Goal: Book appointment/travel/reservation

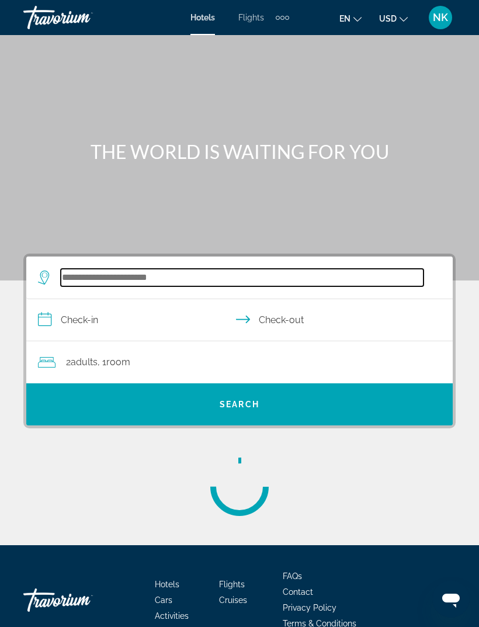
click at [189, 269] on input "Search widget" at bounding box center [242, 278] width 363 height 18
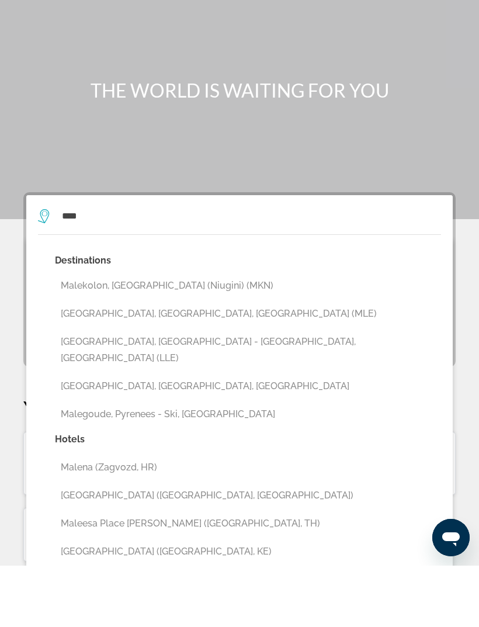
click at [113, 364] on button "[GEOGRAPHIC_DATA], [GEOGRAPHIC_DATA], [GEOGRAPHIC_DATA] (MLE)" at bounding box center [248, 375] width 386 height 22
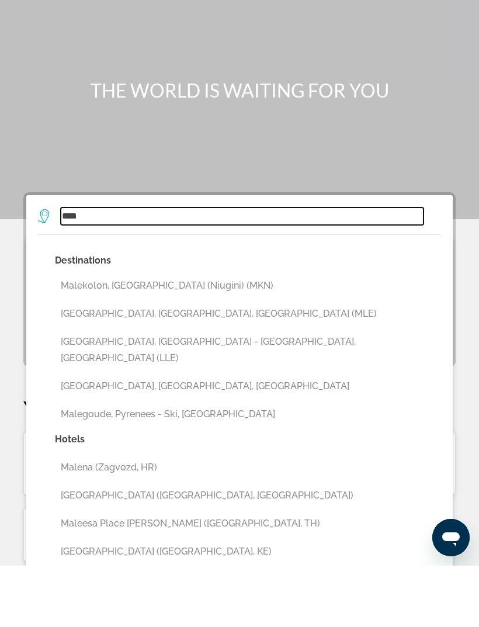
type input "**********"
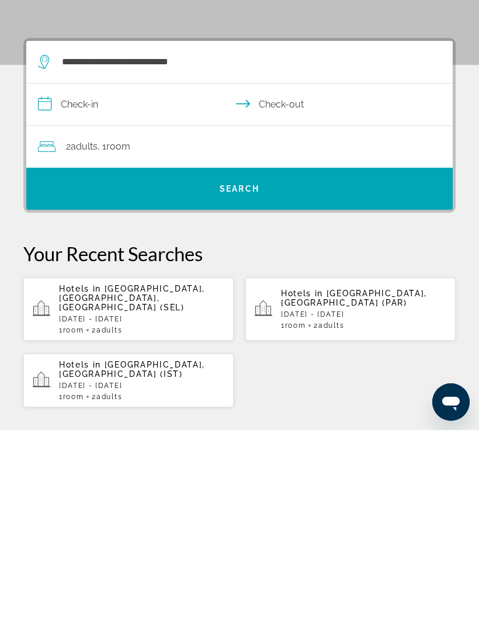
click at [92, 280] on input "**********" at bounding box center [241, 302] width 431 height 45
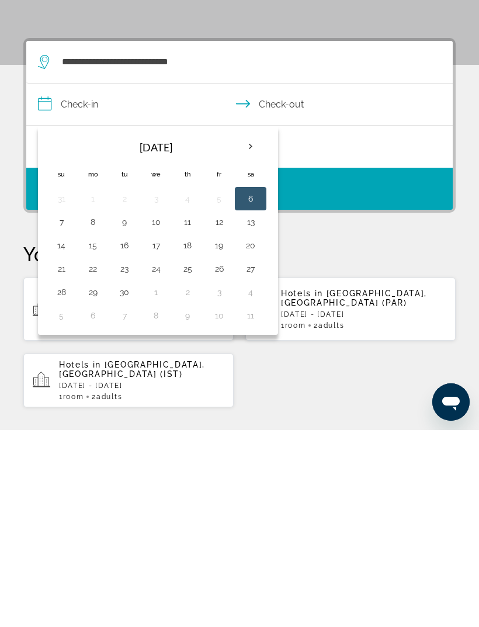
scroll to position [215, 0]
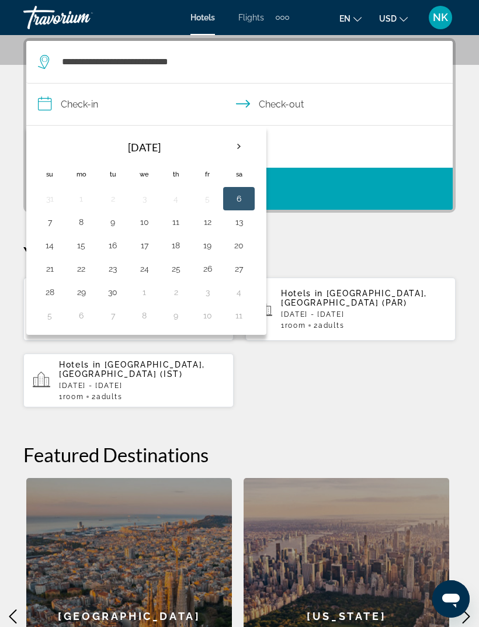
click at [228, 145] on th "Next month" at bounding box center [239, 147] width 32 height 26
click at [83, 249] on button "13" at bounding box center [81, 245] width 19 height 16
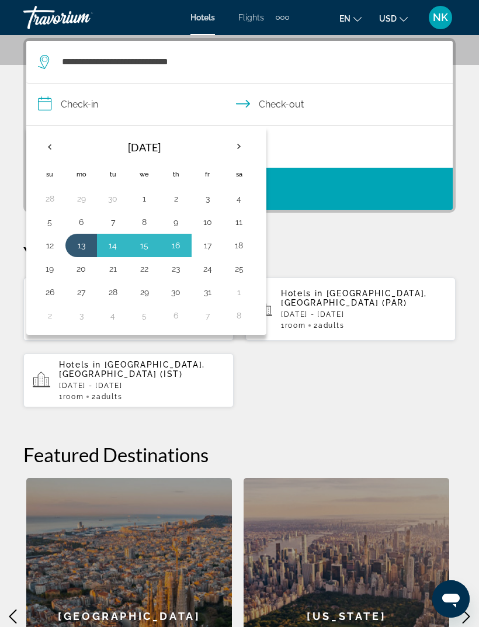
click at [193, 243] on td "17" at bounding box center [208, 245] width 32 height 23
click at [77, 246] on button "13" at bounding box center [81, 245] width 19 height 16
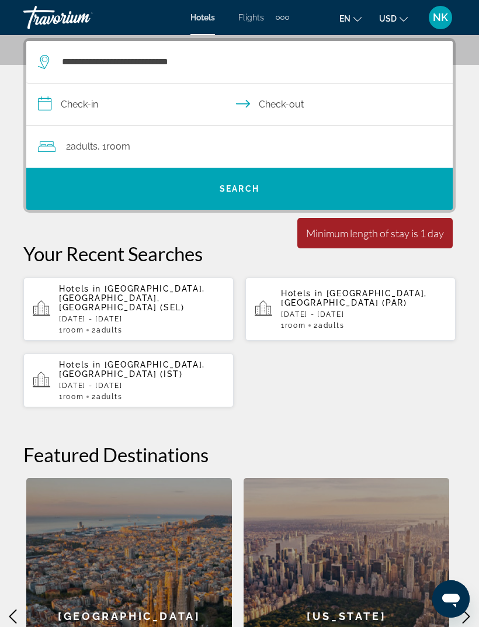
click at [97, 107] on input "**********" at bounding box center [241, 105] width 431 height 45
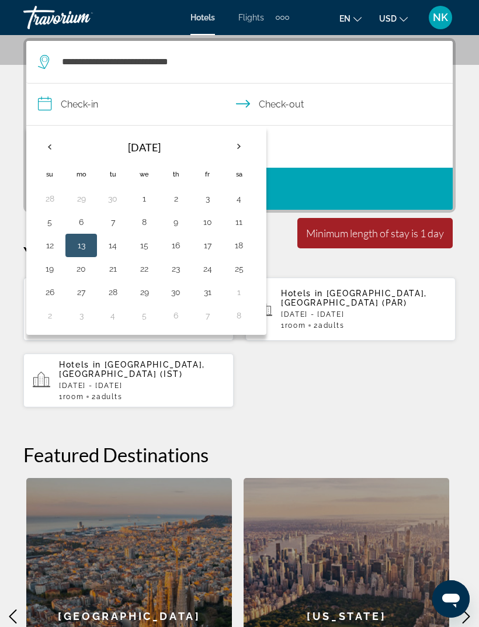
click at [232, 148] on th "Next month" at bounding box center [239, 147] width 32 height 26
click at [235, 147] on th "Next month" at bounding box center [239, 147] width 32 height 26
click at [60, 147] on th "Previous month" at bounding box center [50, 147] width 32 height 26
click at [49, 140] on th "Previous month" at bounding box center [50, 147] width 32 height 26
click at [78, 248] on button "13" at bounding box center [81, 245] width 19 height 16
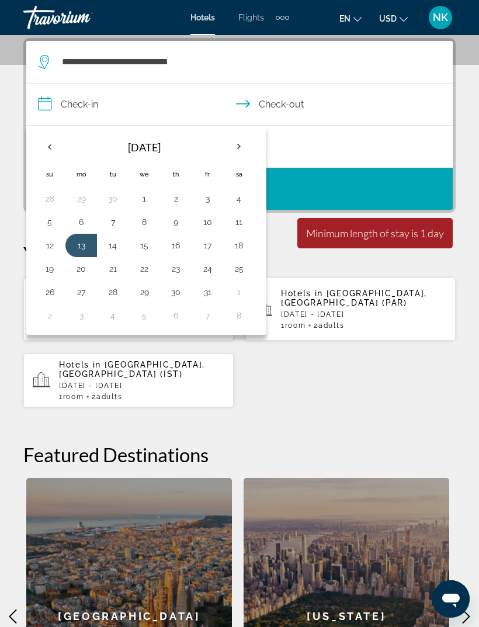
click at [174, 245] on button "16" at bounding box center [175, 245] width 19 height 16
type input "**********"
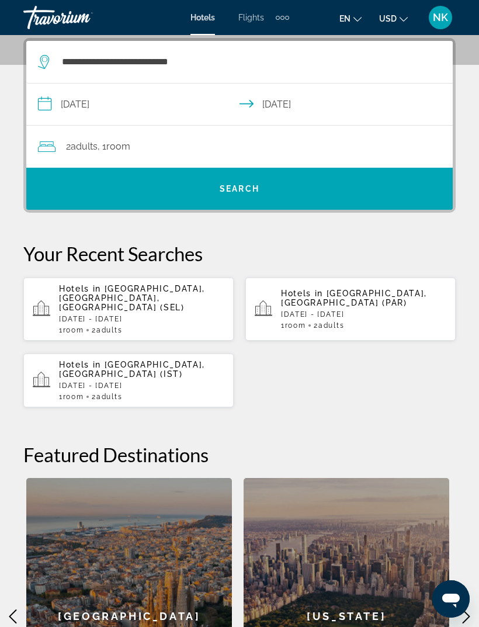
click at [124, 148] on span "Room" at bounding box center [118, 146] width 24 height 11
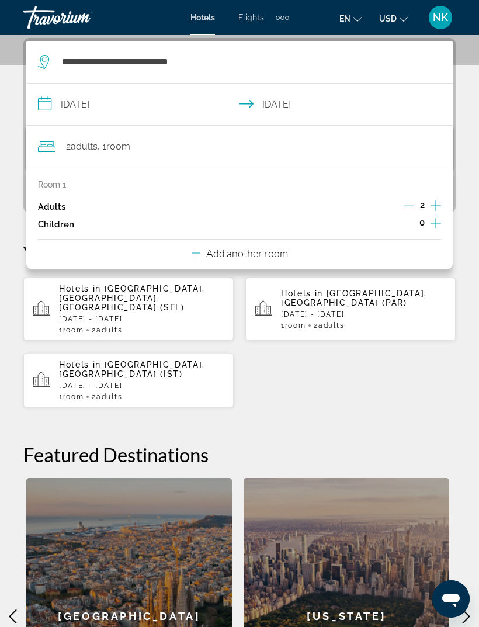
click at [150, 256] on div "Room 1 Adults 2 Children 0 Add another room" at bounding box center [239, 219] width 426 height 102
click at [168, 260] on div "Room 1 Adults 2 Children 0 Add another room" at bounding box center [239, 219] width 426 height 102
click at [169, 255] on div "Room 1 Adults 2 Children 0 Add another room" at bounding box center [239, 219] width 426 height 102
click at [206, 250] on p "Add another room" at bounding box center [247, 252] width 82 height 13
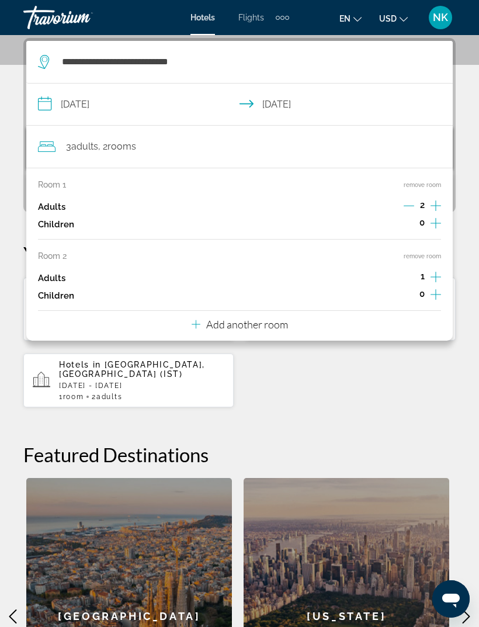
click at [205, 322] on div "Add another room" at bounding box center [240, 324] width 96 height 14
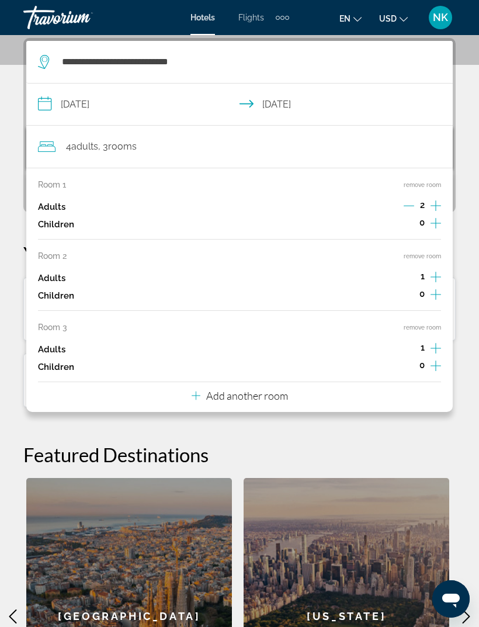
click at [204, 394] on div "Add another room" at bounding box center [240, 395] width 96 height 14
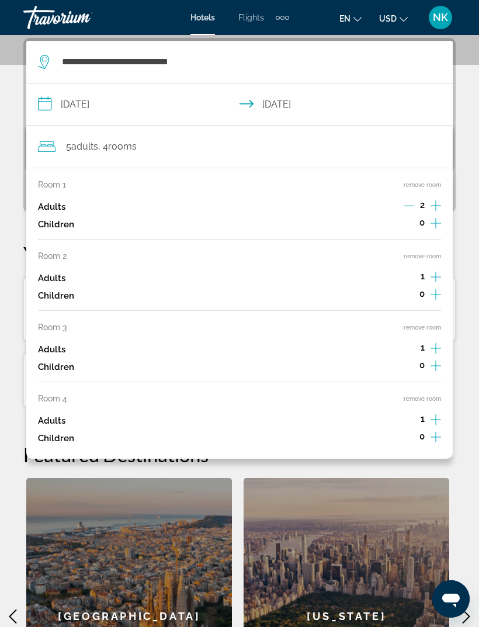
click at [435, 413] on icon "Increment adults" at bounding box center [435, 419] width 11 height 14
click at [431, 412] on icon "Increment adults" at bounding box center [435, 419] width 11 height 14
click at [433, 414] on icon "Increment adults" at bounding box center [435, 419] width 11 height 14
click at [433, 415] on icon "Increment adults" at bounding box center [435, 419] width 11 height 14
click at [430, 413] on icon "Increment adults" at bounding box center [435, 419] width 11 height 14
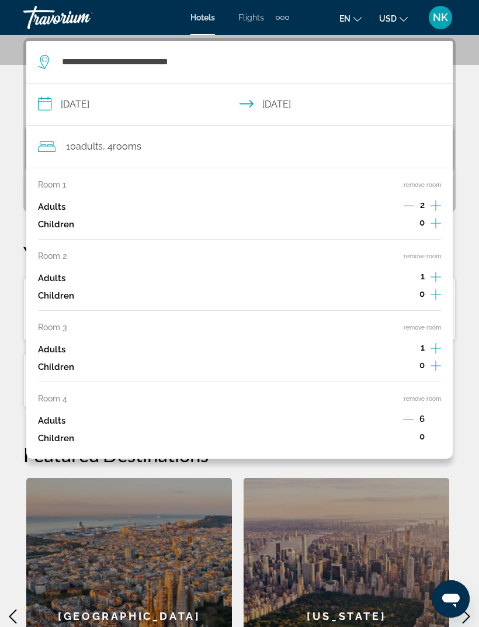
click at [406, 395] on button "remove room" at bounding box center [421, 399] width 37 height 8
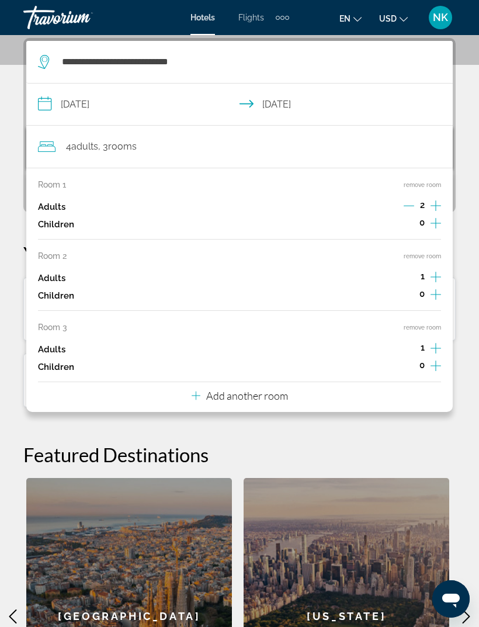
click at [416, 323] on button "remove room" at bounding box center [421, 327] width 37 height 8
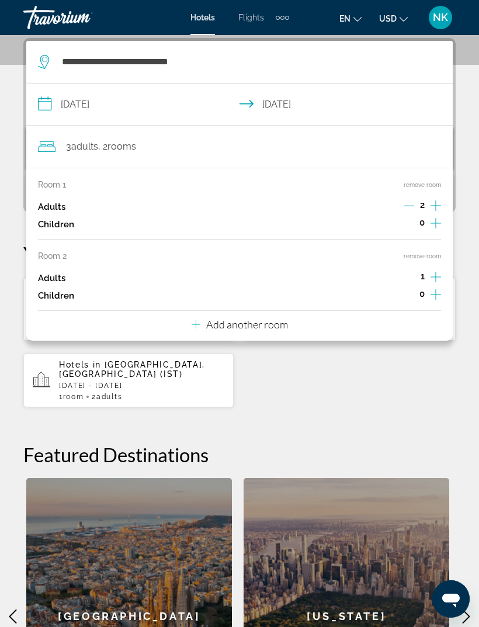
click at [419, 252] on button "remove room" at bounding box center [421, 256] width 37 height 8
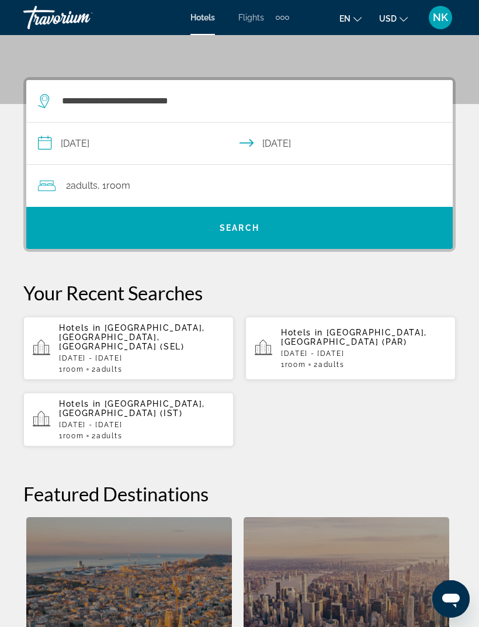
click at [231, 231] on span "Search" at bounding box center [240, 227] width 40 height 9
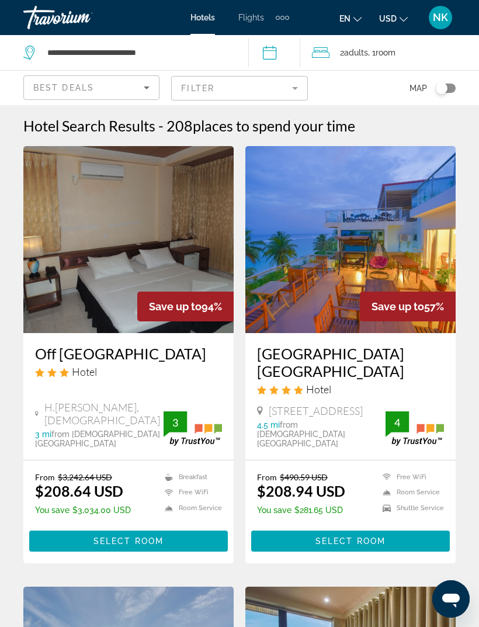
click at [87, 91] on span "Best Deals" at bounding box center [63, 87] width 61 height 9
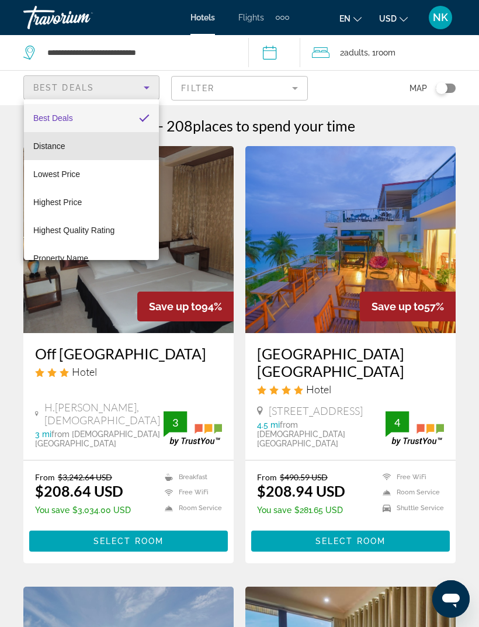
click at [67, 147] on mat-option "Distance" at bounding box center [91, 146] width 135 height 28
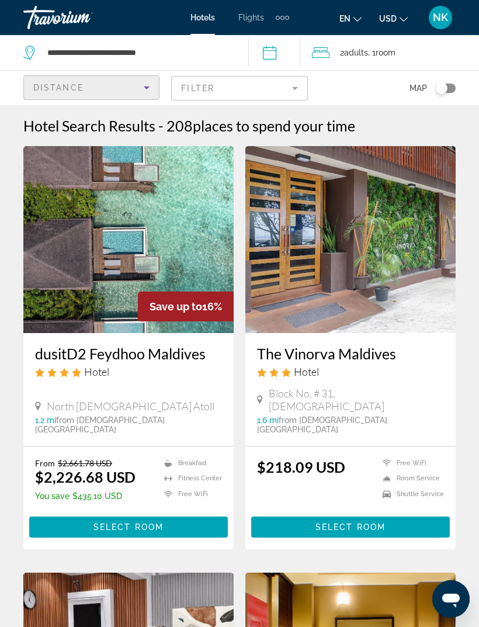
click at [81, 83] on span "Distance" at bounding box center [58, 87] width 50 height 9
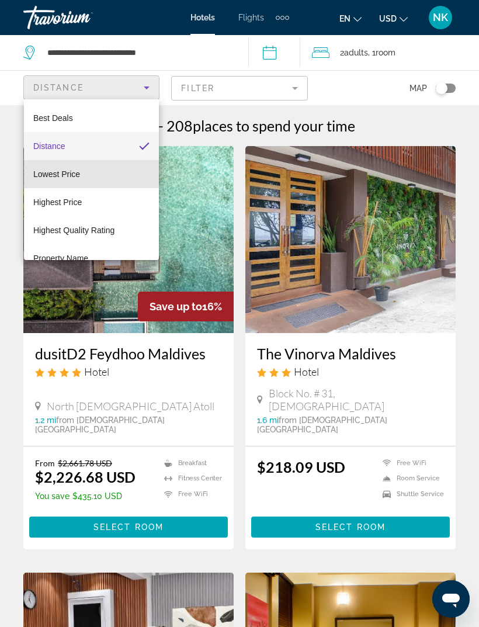
click at [83, 176] on mat-option "Lowest Price" at bounding box center [91, 174] width 135 height 28
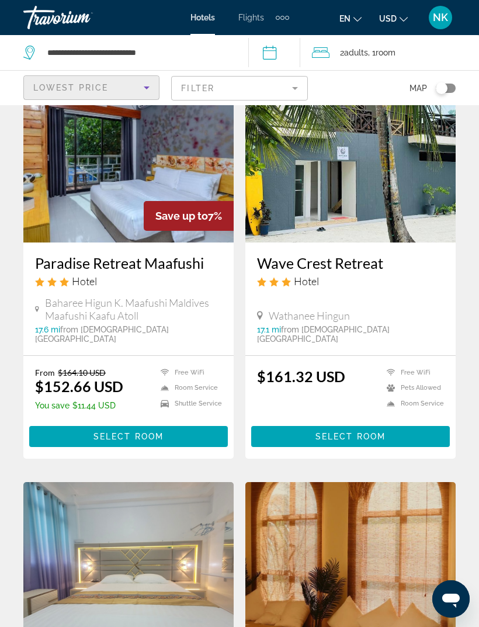
scroll to position [930, 0]
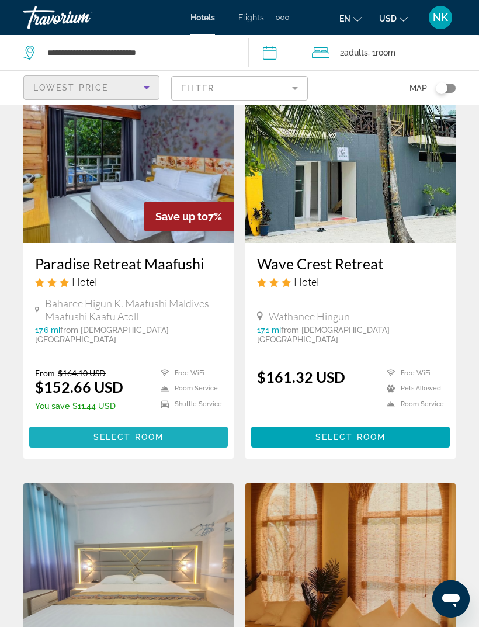
click at [141, 423] on span "Main content" at bounding box center [128, 437] width 199 height 28
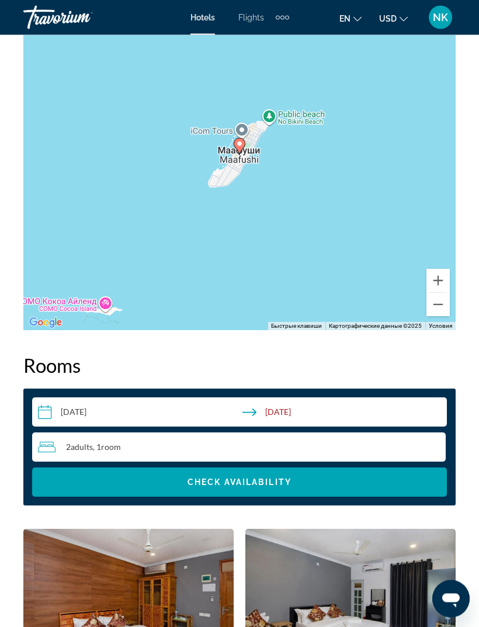
scroll to position [1558, 0]
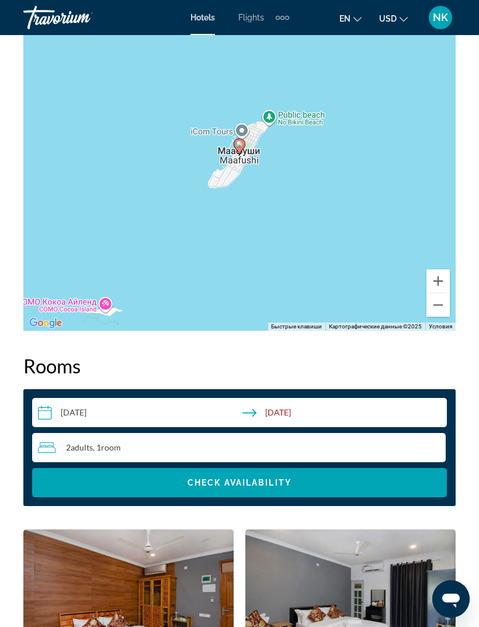
click at [425, 303] on div "Чтобы активировать перетаскивание с помощью клавиатуры, нажмите Alt + Ввод. Пос…" at bounding box center [239, 155] width 432 height 350
click at [429, 294] on button "Уменьшить" at bounding box center [437, 304] width 23 height 23
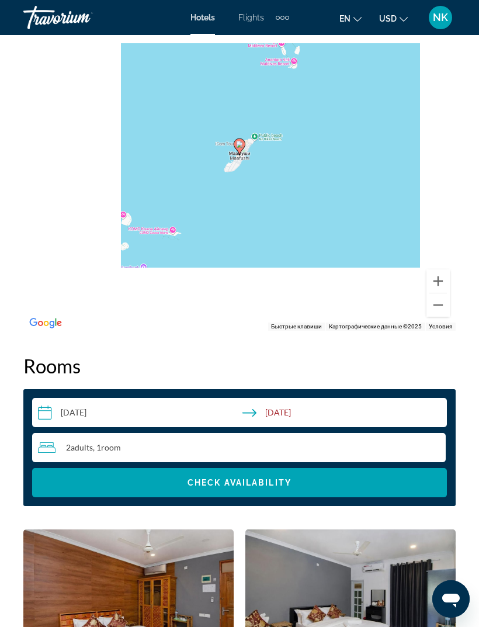
click at [430, 294] on button "Уменьшить" at bounding box center [437, 304] width 23 height 23
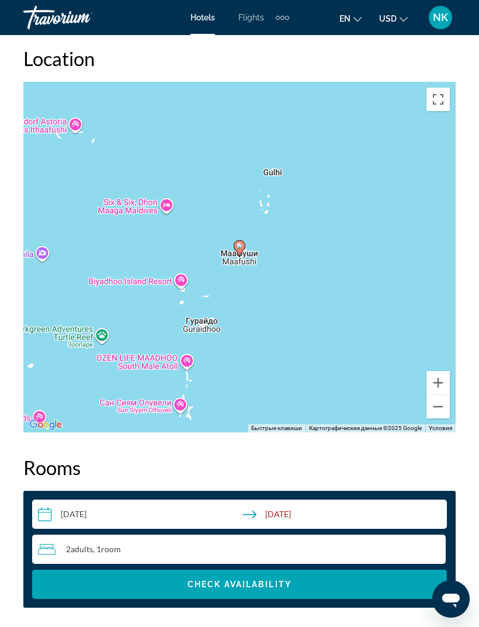
scroll to position [1454, 0]
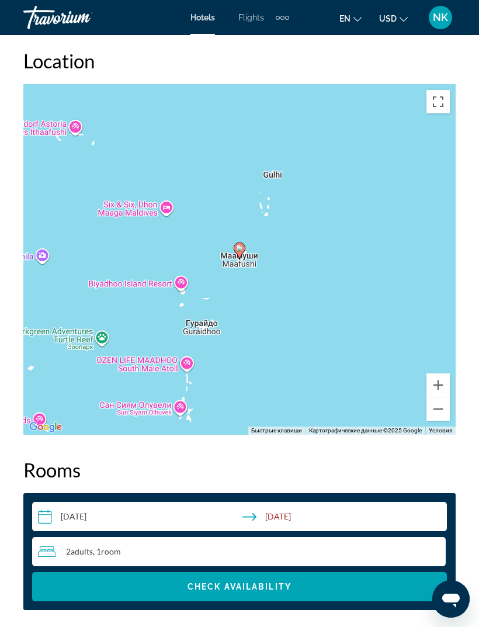
click at [429, 403] on button "Уменьшить" at bounding box center [437, 408] width 23 height 23
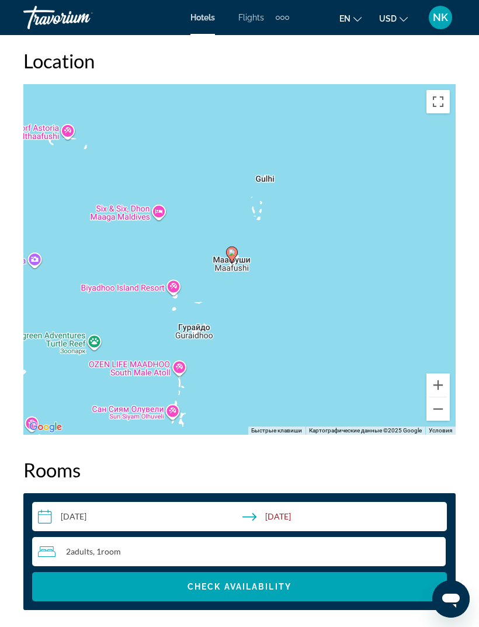
click at [433, 401] on button "Уменьшить" at bounding box center [437, 408] width 23 height 23
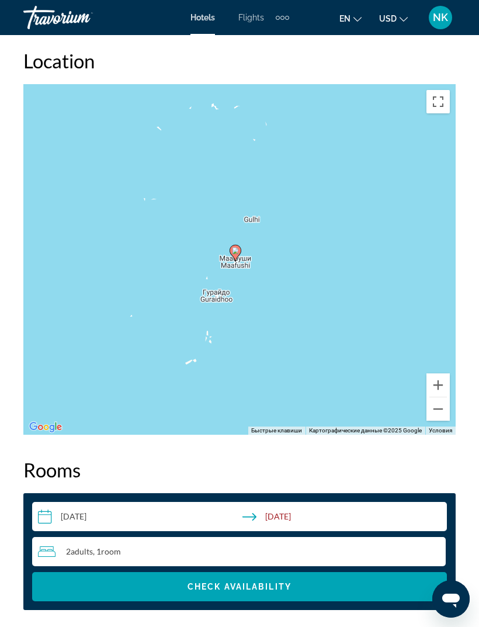
click at [433, 373] on button "Увеличить" at bounding box center [437, 384] width 23 height 23
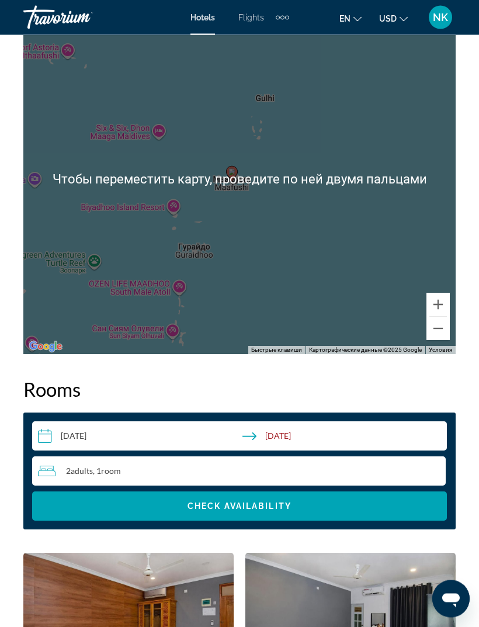
scroll to position [1535, 0]
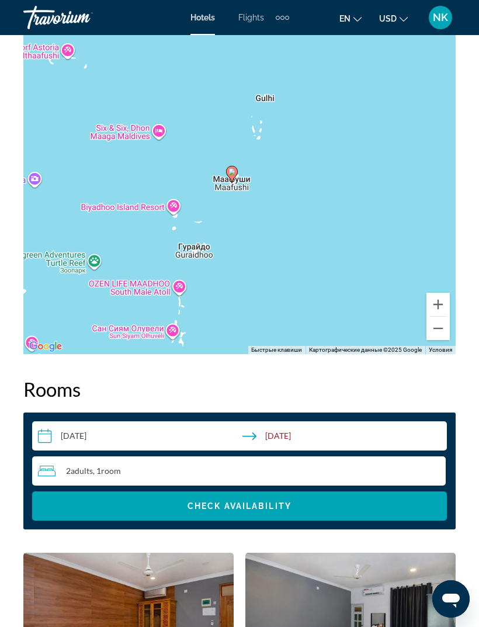
click at [283, 17] on div "Extra navigation items" at bounding box center [282, 18] width 4 height 4
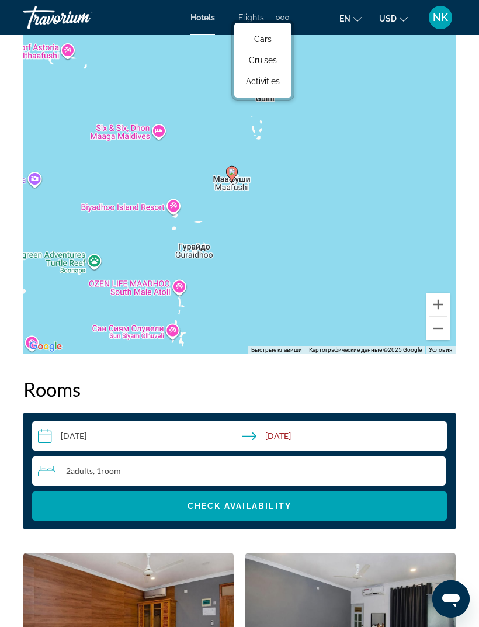
click at [319, 626] on img "Main content" at bounding box center [350, 625] width 210 height 146
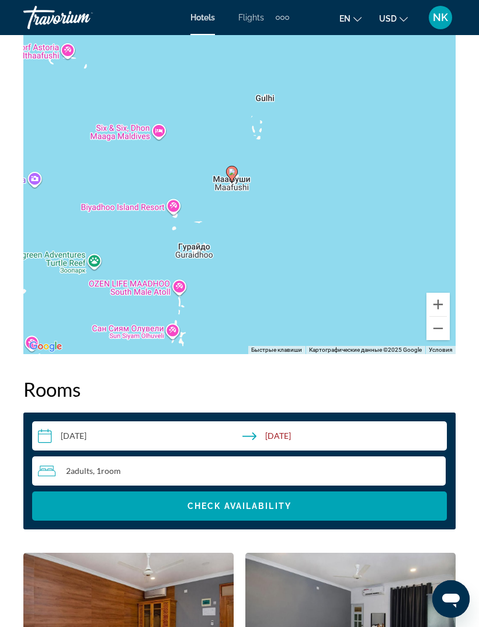
click at [278, 12] on div "Extra navigation items" at bounding box center [282, 18] width 13 height 18
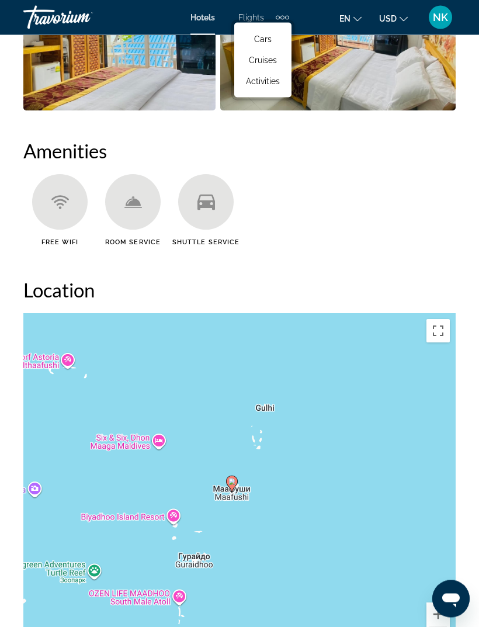
scroll to position [1223, 0]
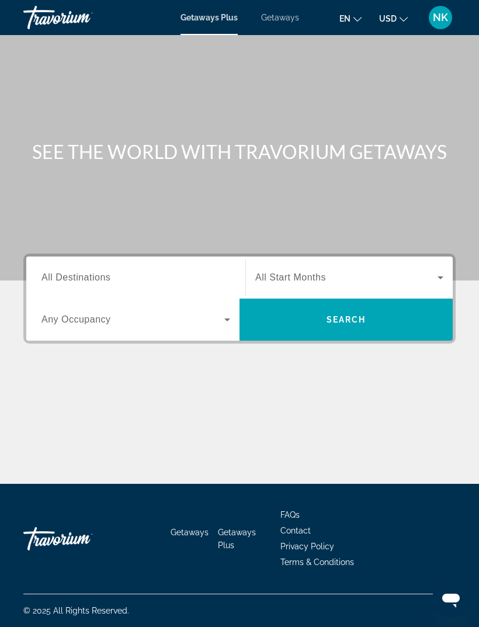
click at [272, 7] on div "Getaways Plus Getaways en English Español Français Italiano Português русский U…" at bounding box center [239, 17] width 479 height 30
click at [279, 15] on span "Getaways" at bounding box center [280, 17] width 38 height 9
click at [57, 266] on div "Search widget" at bounding box center [135, 277] width 189 height 33
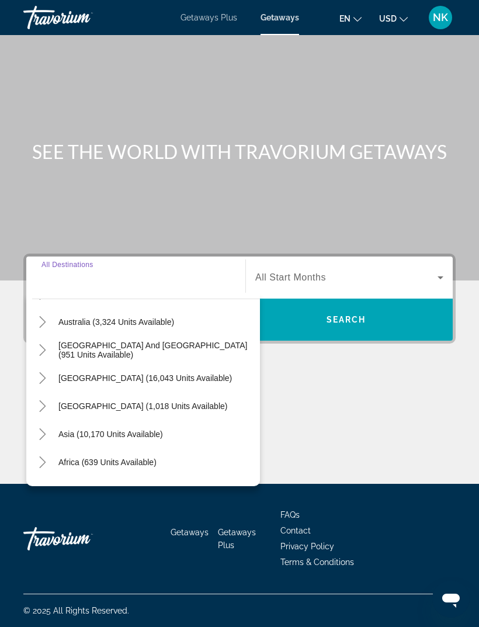
scroll to position [176, 0]
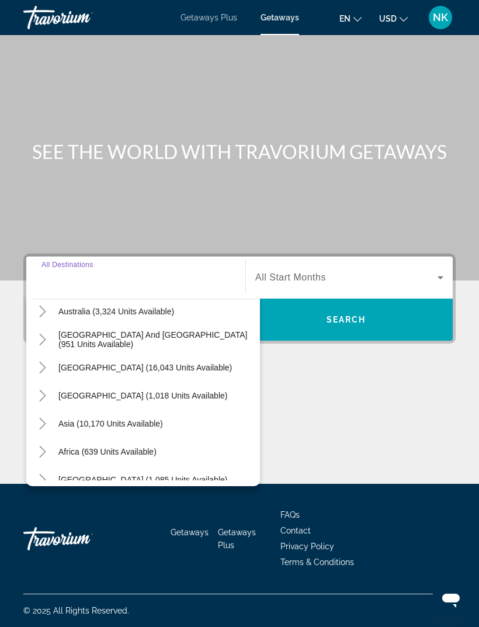
click at [37, 417] on icon "Toggle Asia (10,170 units available)" at bounding box center [43, 423] width 12 height 12
click at [33, 413] on mat-icon "Toggle Asia (10,170 units available)" at bounding box center [42, 423] width 20 height 20
click at [37, 413] on mat-icon "Toggle Asia (10,170 units available)" at bounding box center [42, 423] width 20 height 20
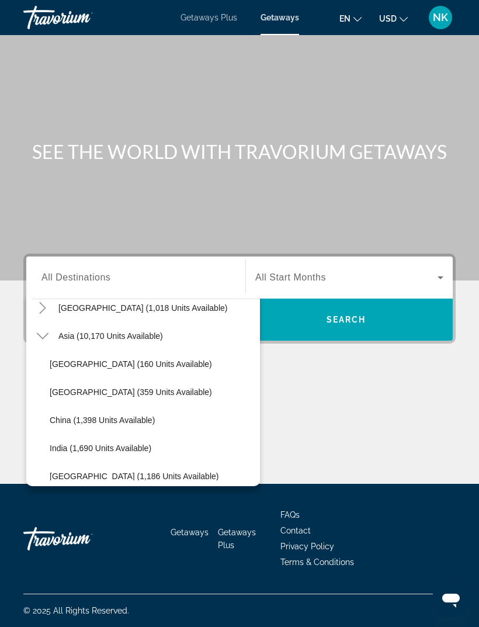
scroll to position [255, 0]
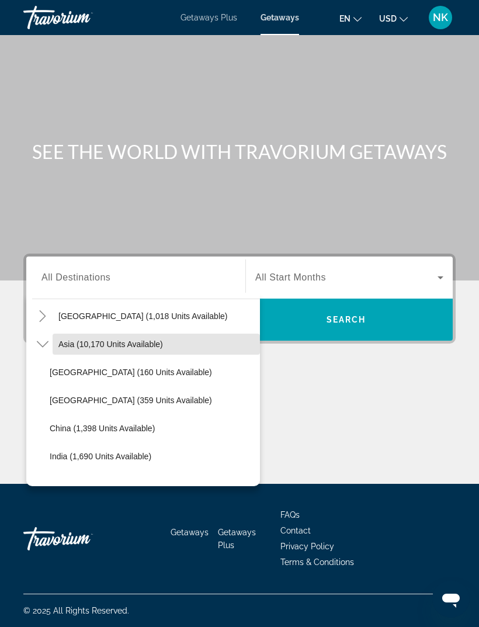
click at [79, 330] on span "Search widget" at bounding box center [156, 344] width 207 height 28
type input "**********"
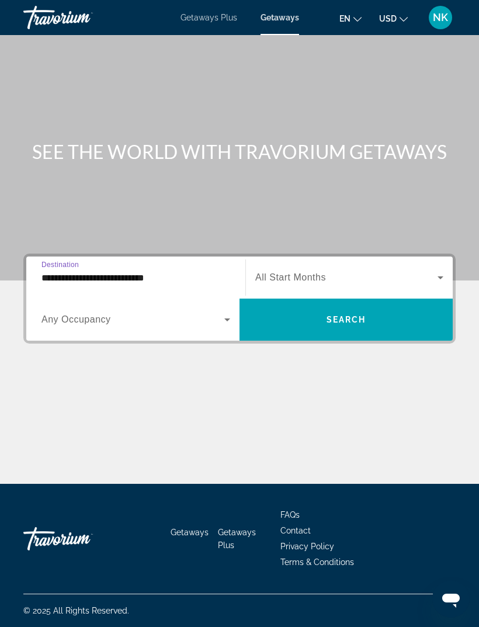
click at [290, 272] on span "All Start Months" at bounding box center [290, 277] width 71 height 10
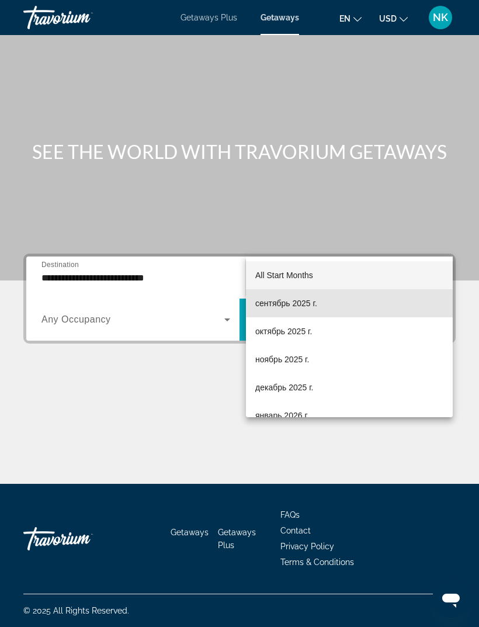
click at [274, 305] on span "сентябрь 2025 г." at bounding box center [286, 303] width 62 height 14
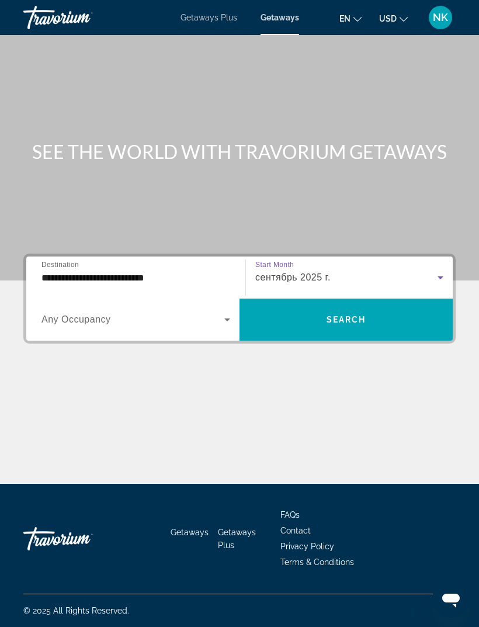
click at [53, 314] on span "Any Occupancy" at bounding box center [75, 319] width 69 height 10
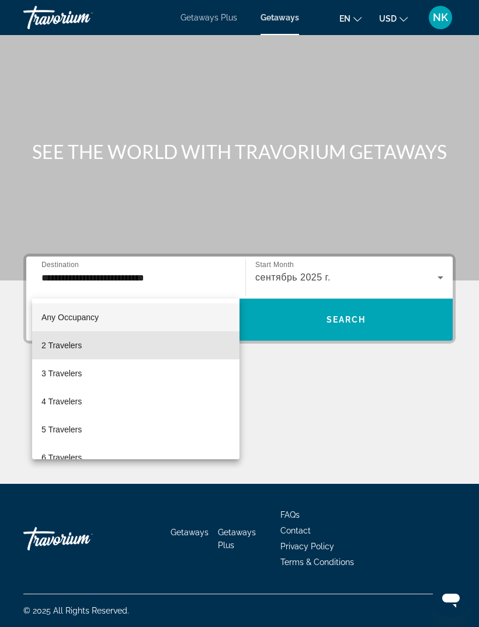
click at [62, 345] on span "2 Travelers" at bounding box center [61, 345] width 40 height 14
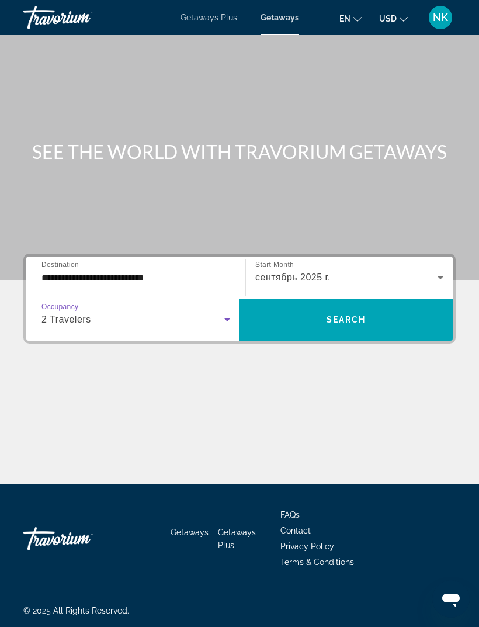
click at [310, 305] on span "Search widget" at bounding box center [345, 319] width 213 height 28
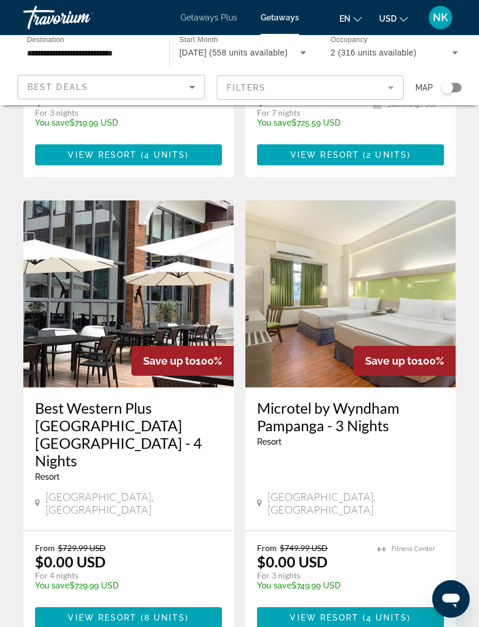
scroll to position [2195, 0]
